Goal: Browse casually: Explore the website without a specific task or goal

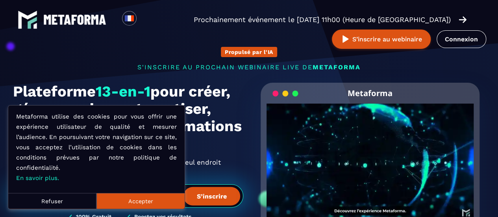
click at [140, 198] on button "Accepter" at bounding box center [140, 201] width 88 height 16
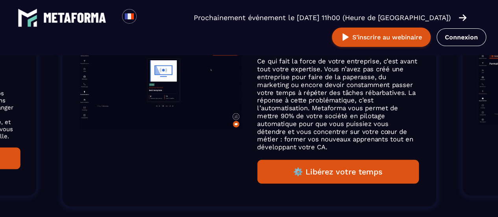
scroll to position [617, 0]
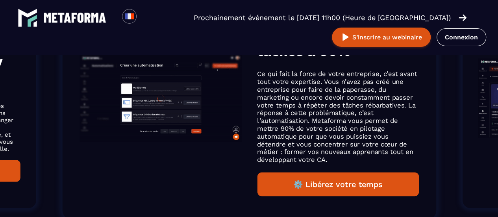
click at [351, 181] on button "⚙️ Libérez votre temps" at bounding box center [338, 184] width 162 height 24
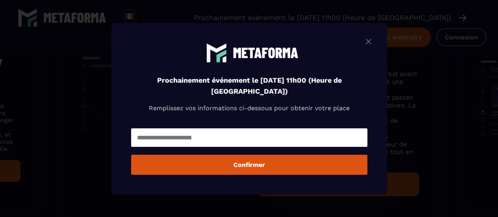
click at [367, 41] on img "Modal window" at bounding box center [367, 41] width 9 height 10
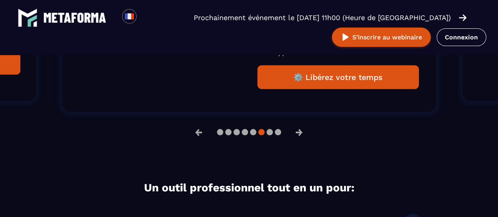
scroll to position [735, 0]
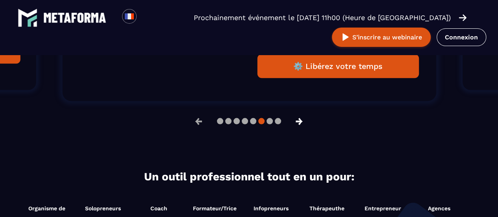
click at [301, 118] on button "→" at bounding box center [299, 120] width 20 height 19
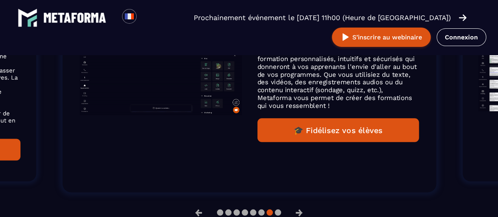
scroll to position [656, 0]
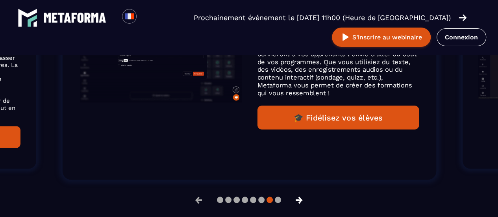
click at [298, 197] on button "→" at bounding box center [299, 199] width 20 height 19
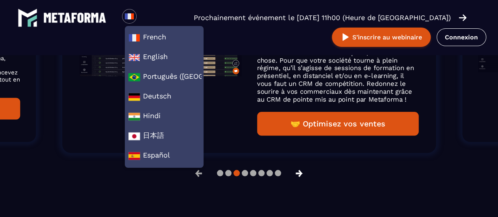
scroll to position [708, 0]
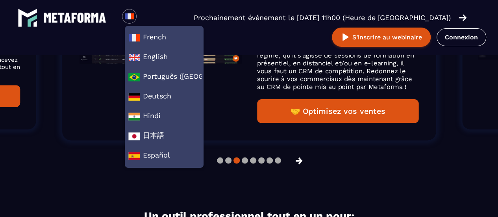
click at [304, 160] on button "→" at bounding box center [299, 160] width 20 height 19
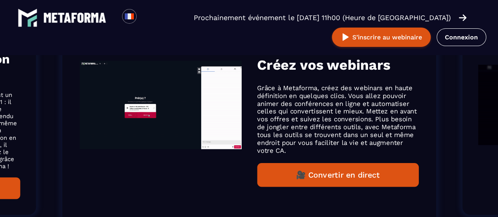
scroll to position [617, 0]
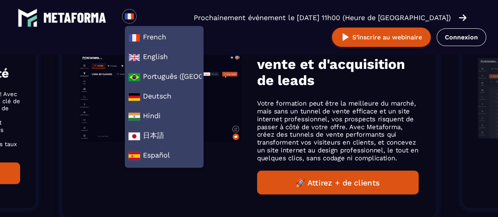
click at [172, 34] on span "French" at bounding box center [164, 38] width 72 height 12
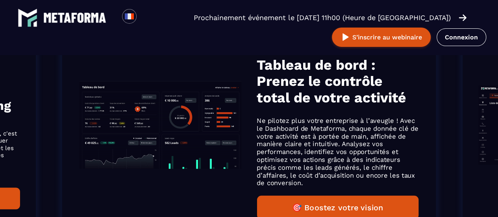
scroll to position [681, 0]
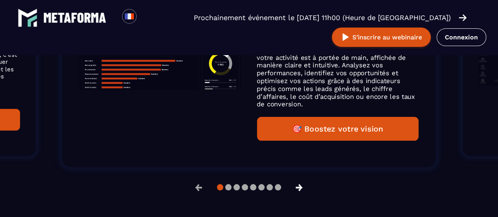
click at [301, 187] on button "→" at bounding box center [299, 186] width 20 height 19
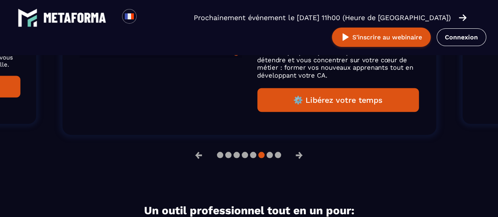
scroll to position [708, 0]
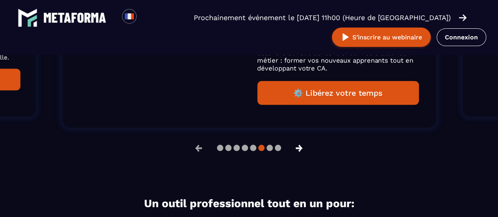
click at [295, 149] on button "→" at bounding box center [299, 147] width 20 height 19
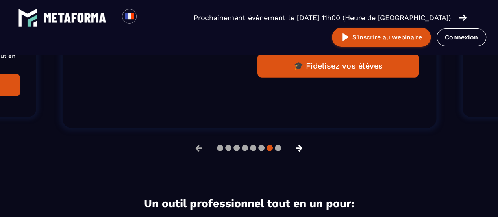
click at [301, 149] on button "→" at bounding box center [299, 147] width 20 height 19
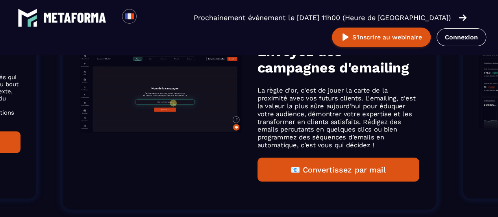
scroll to position [669, 0]
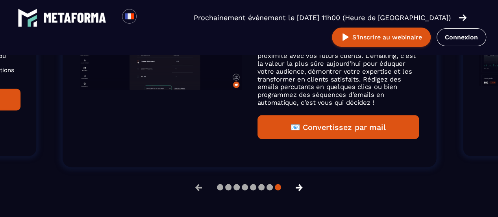
click at [298, 187] on button "→" at bounding box center [299, 186] width 20 height 19
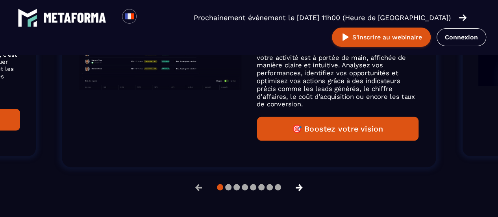
click at [300, 187] on button "→" at bounding box center [299, 186] width 20 height 19
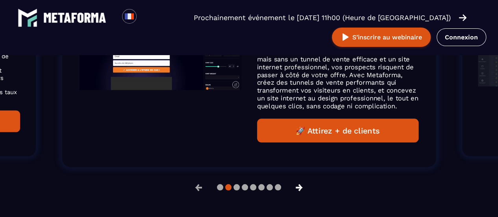
click at [294, 186] on button "→" at bounding box center [299, 186] width 20 height 19
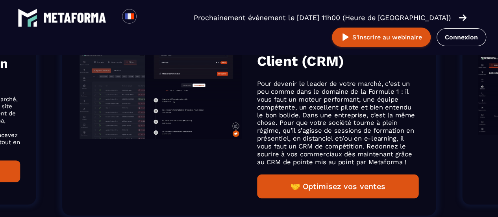
scroll to position [708, 0]
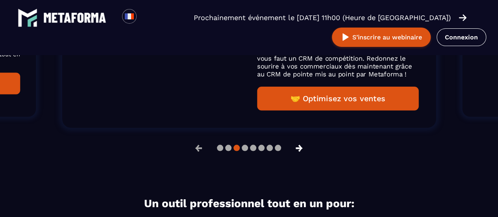
click at [303, 150] on button "→" at bounding box center [299, 147] width 20 height 19
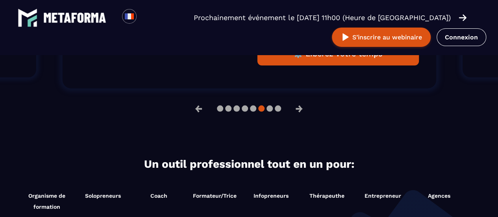
scroll to position [747, 0]
click at [298, 107] on button "→" at bounding box center [299, 108] width 20 height 19
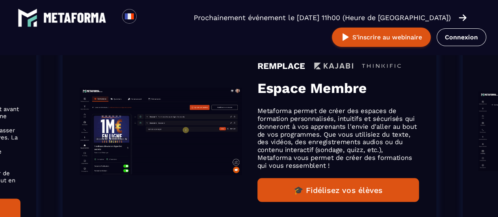
scroll to position [669, 0]
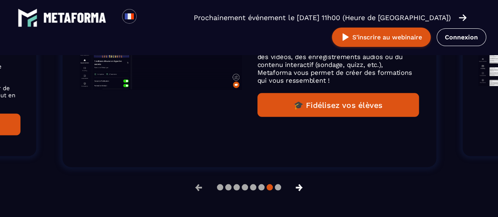
click at [304, 186] on button "→" at bounding box center [299, 186] width 20 height 19
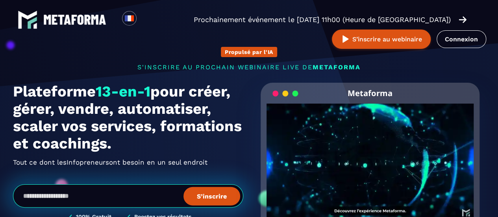
scroll to position [39, 0]
